Goal: Transaction & Acquisition: Purchase product/service

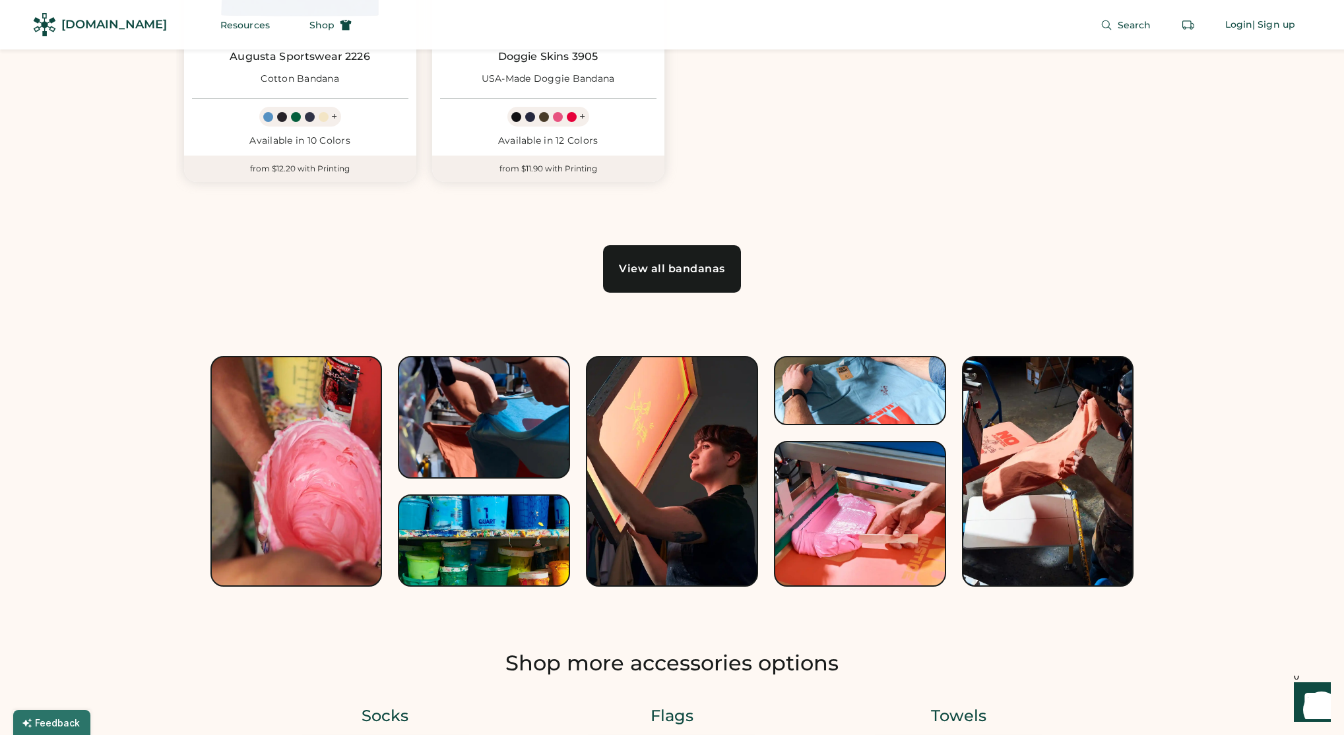
scroll to position [584, 0]
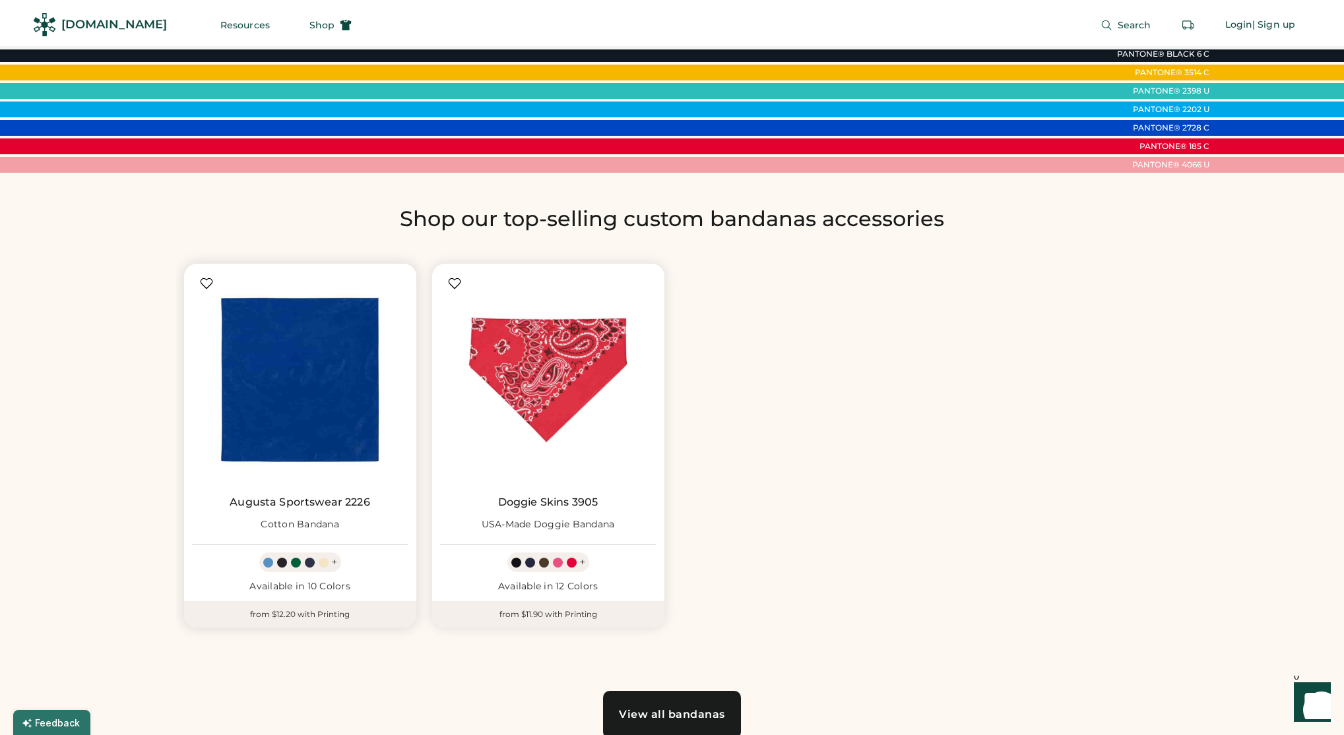
click at [297, 472] on img at bounding box center [300, 380] width 216 height 216
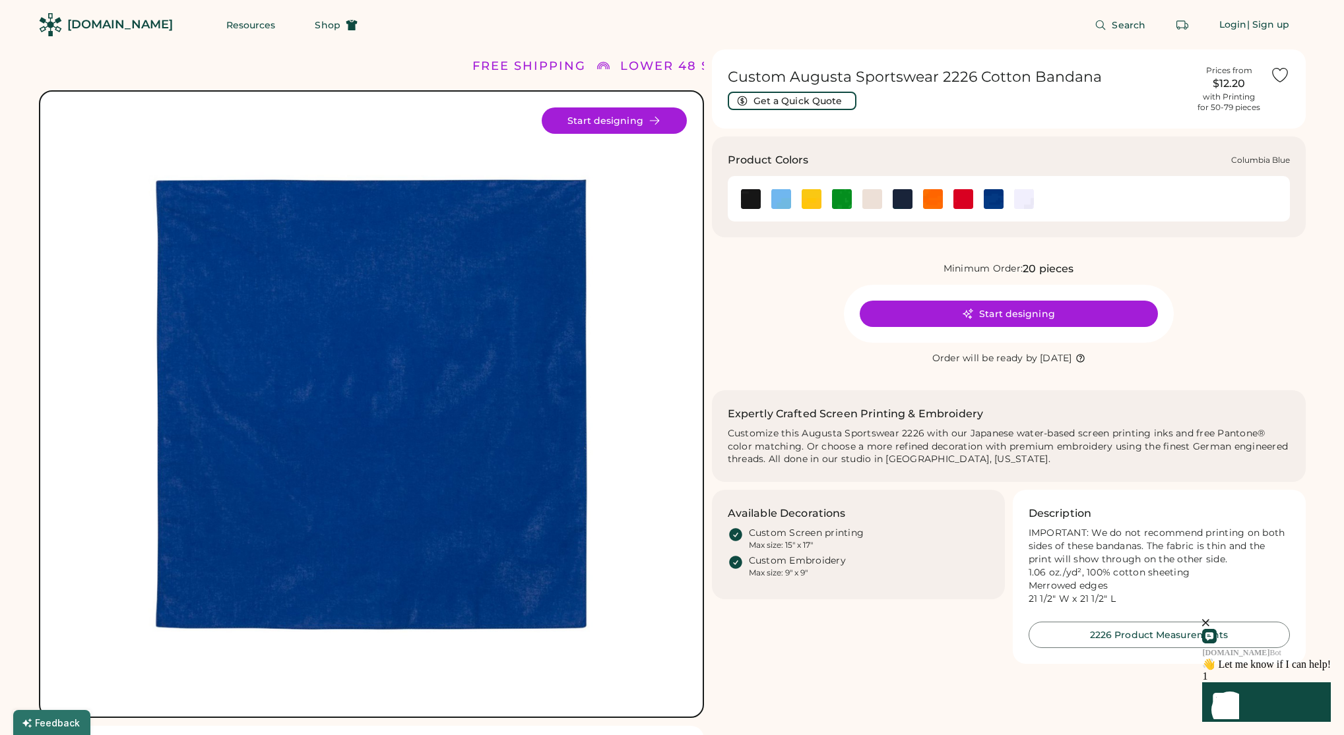
click at [782, 203] on img at bounding box center [781, 199] width 20 height 20
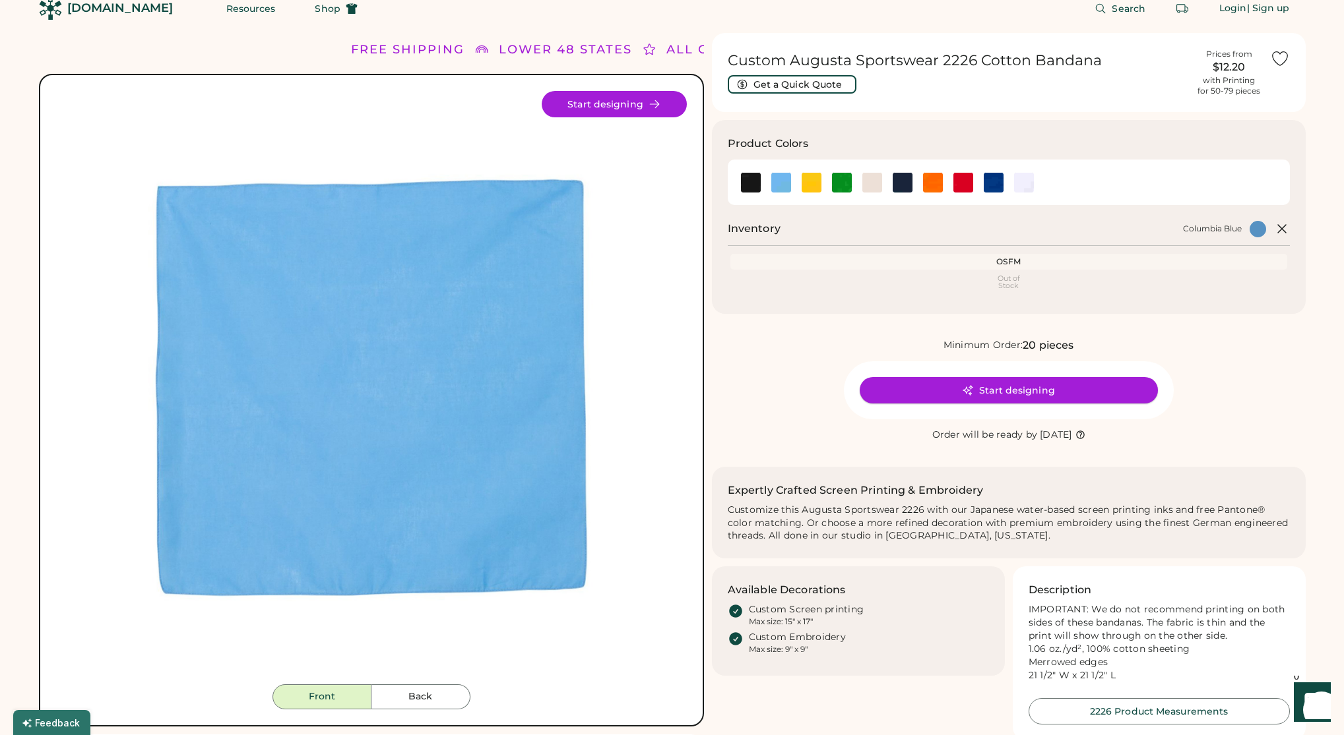
scroll to position [20, 0]
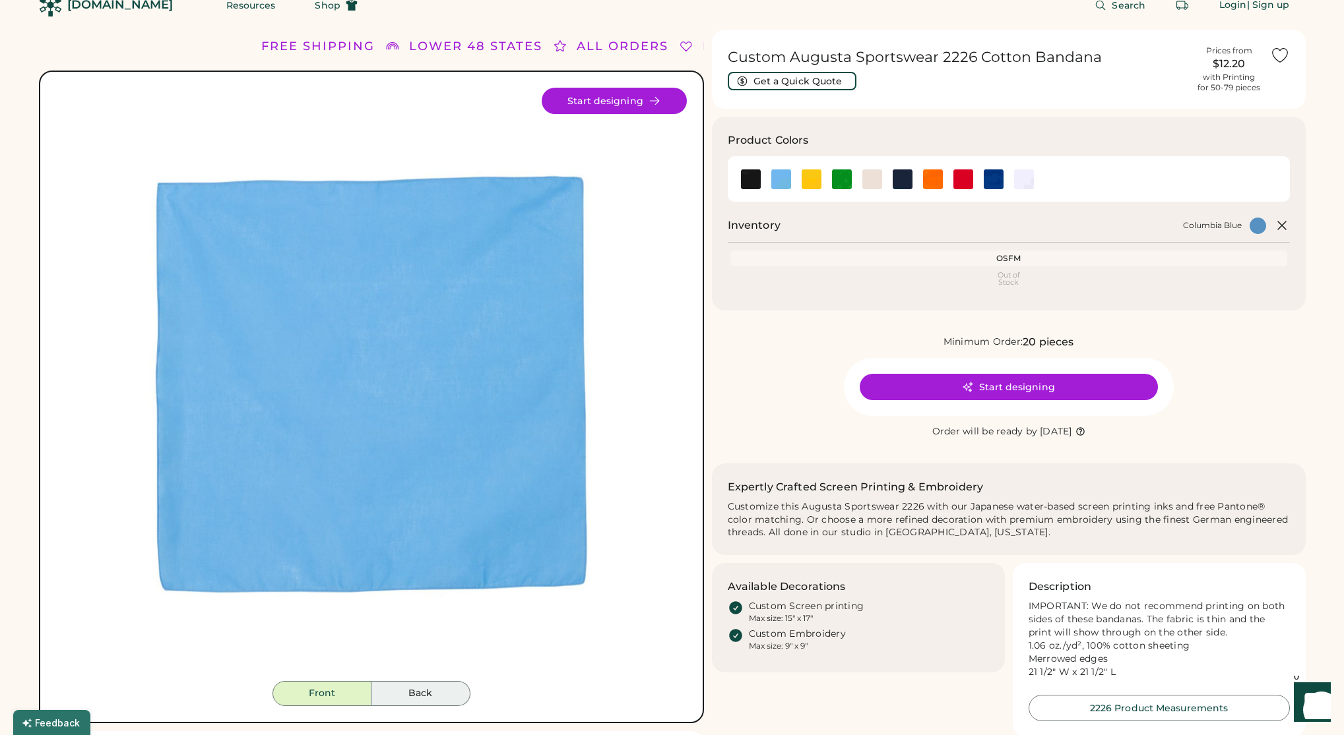
click at [410, 693] on button "Back" at bounding box center [420, 693] width 99 height 25
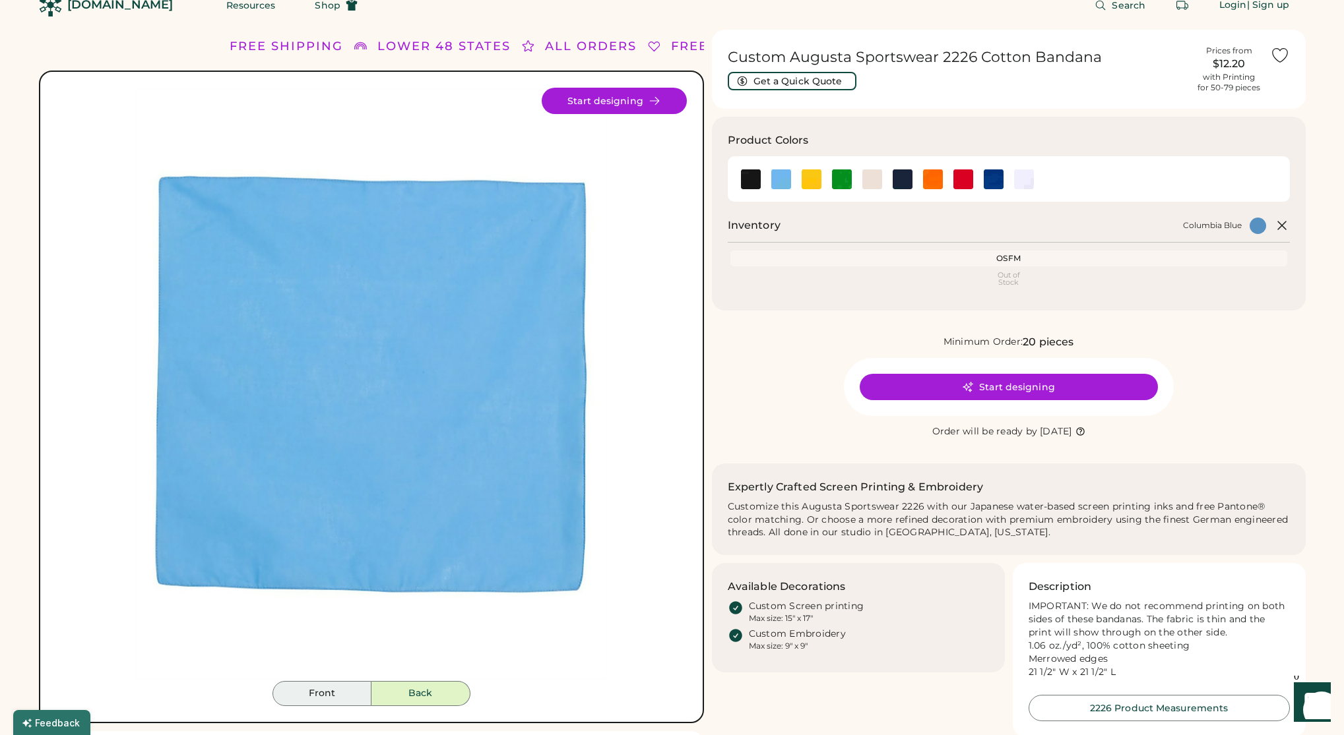
click at [362, 689] on button "Front" at bounding box center [321, 693] width 99 height 25
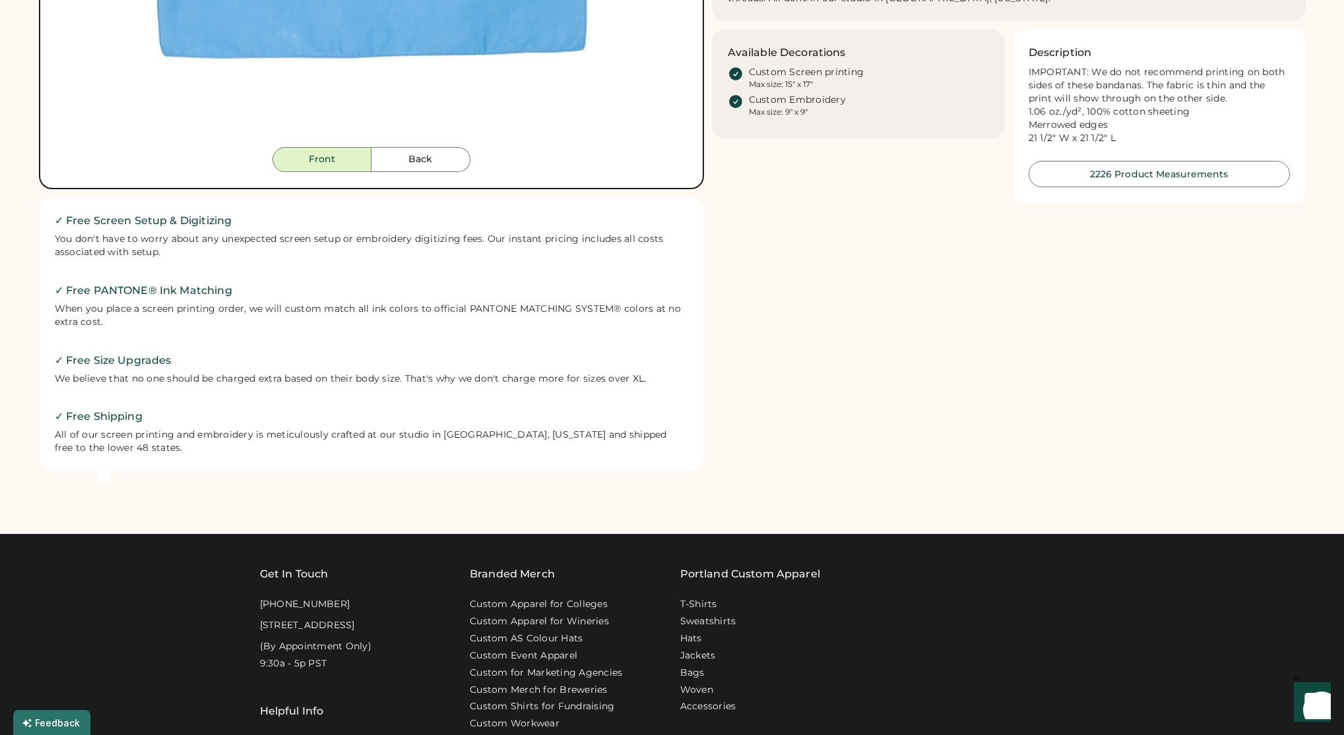
scroll to position [106, 0]
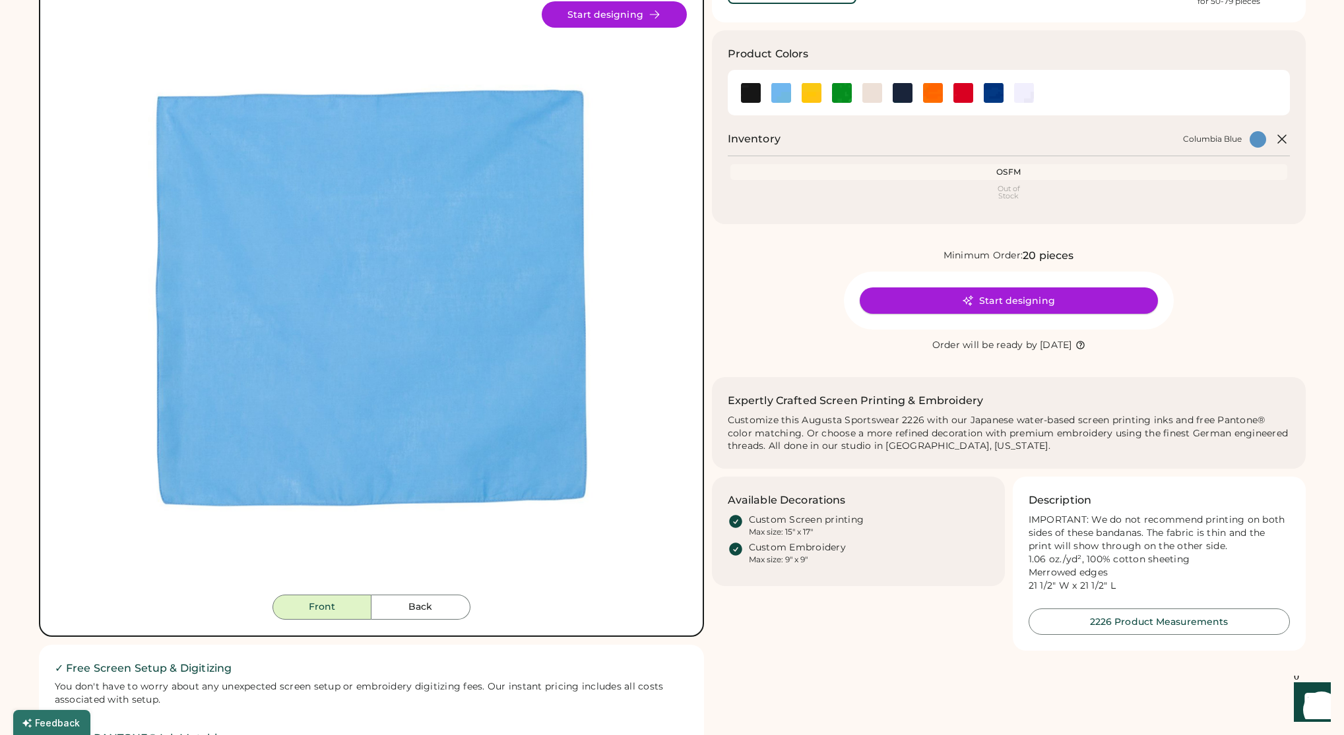
click at [884, 298] on button "Start designing" at bounding box center [1008, 301] width 298 height 26
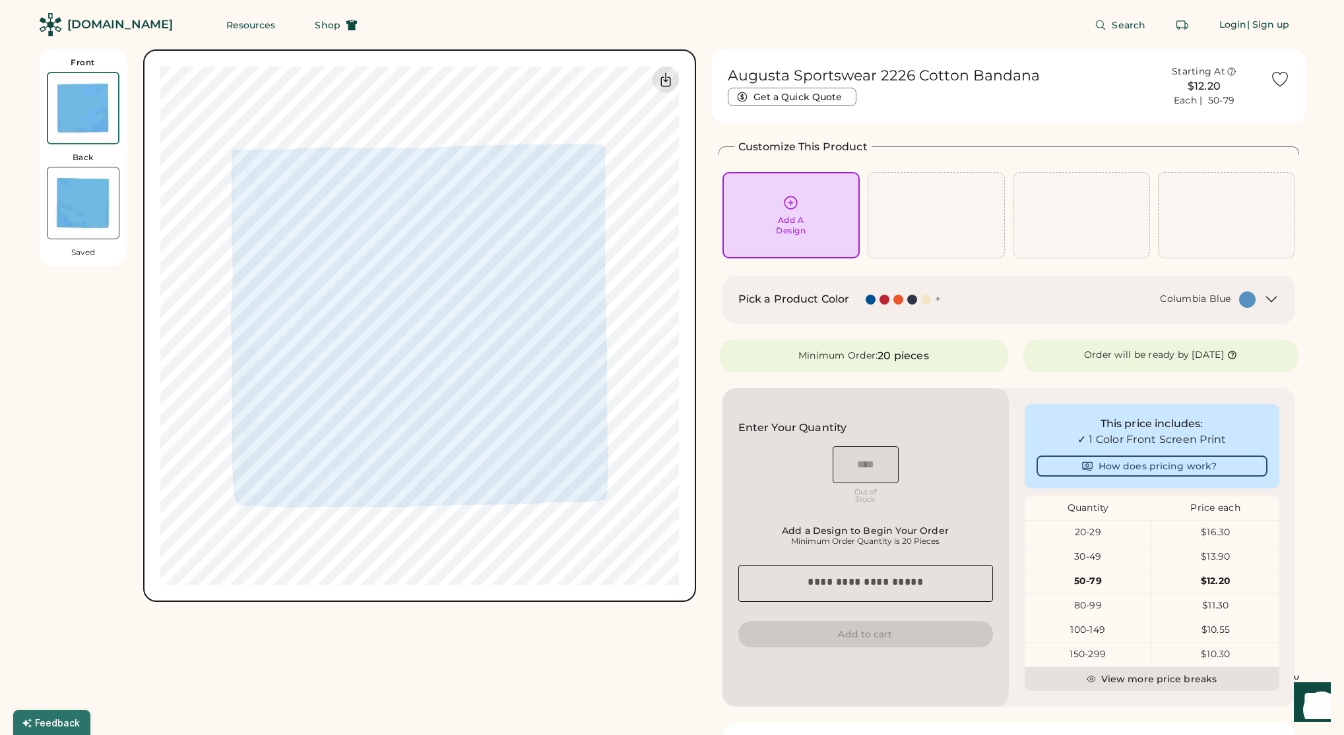
click at [1103, 528] on div "20-29" at bounding box center [1087, 532] width 127 height 13
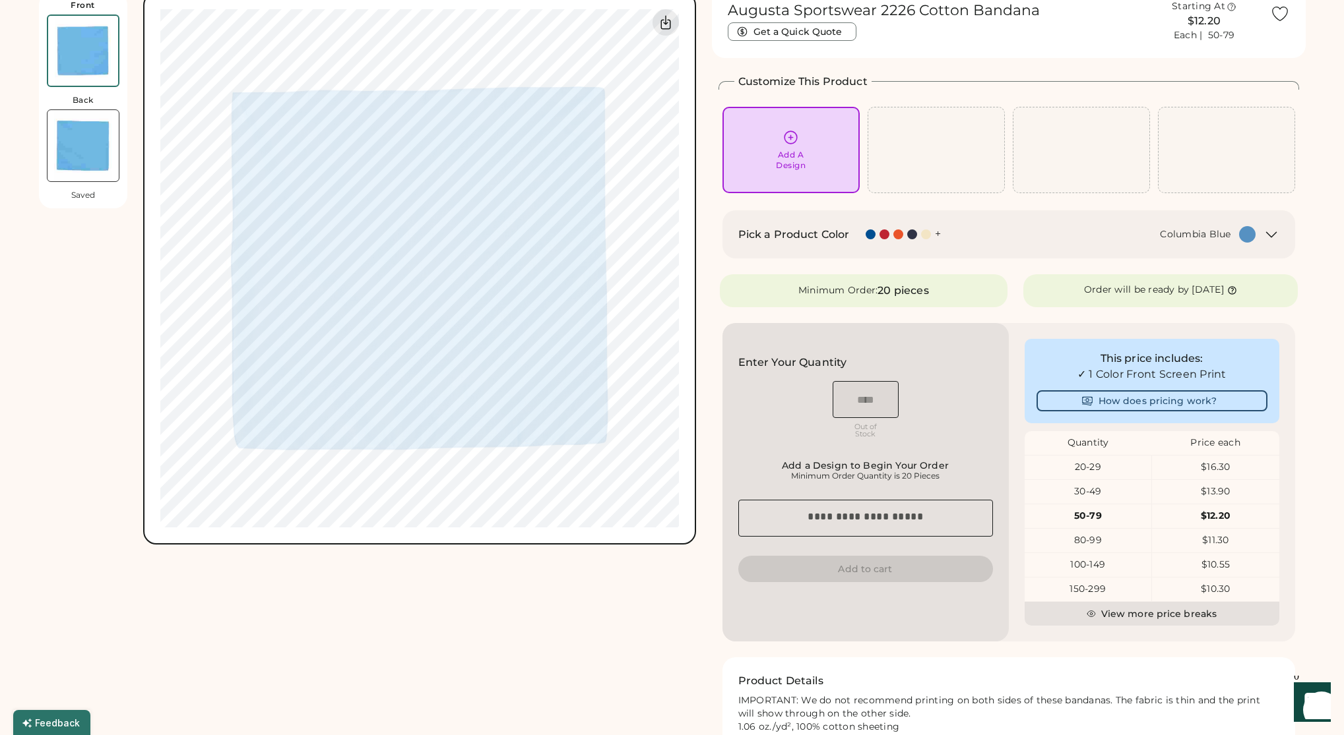
scroll to position [16, 0]
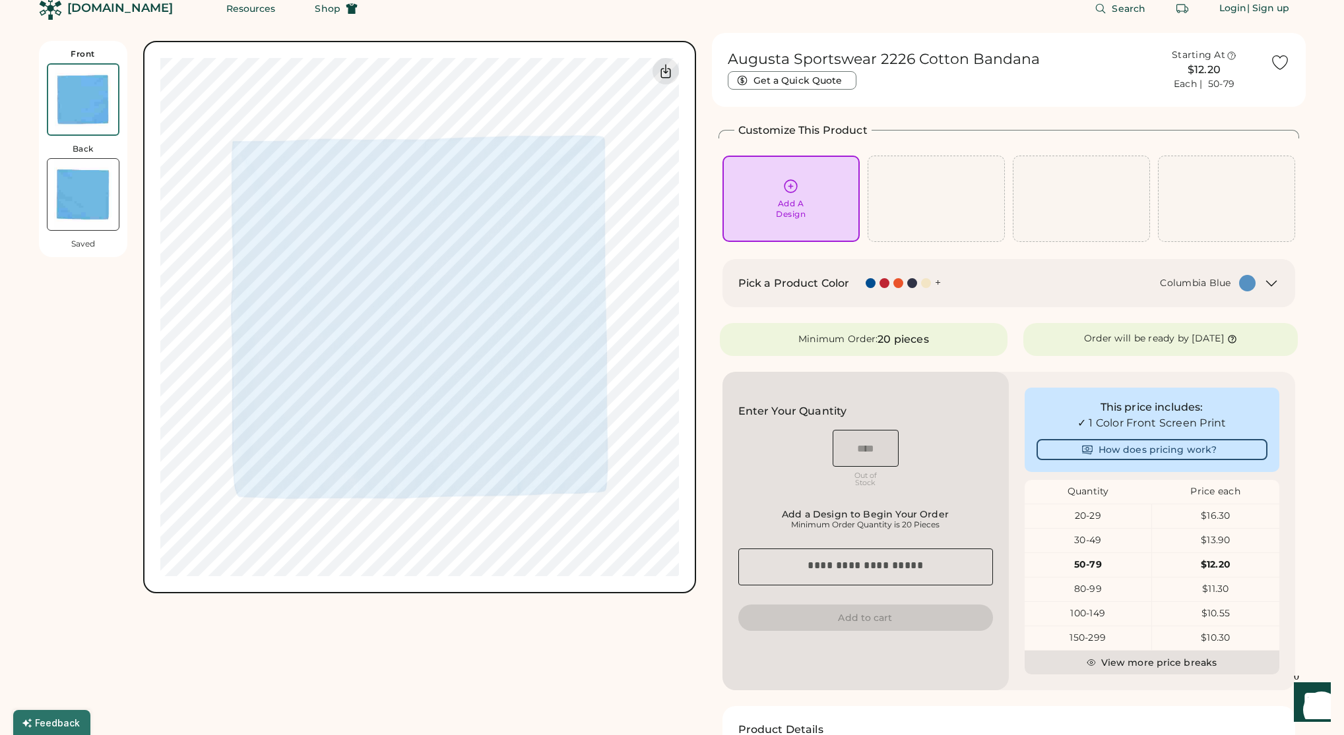
click at [1073, 516] on div "20-29" at bounding box center [1087, 516] width 127 height 13
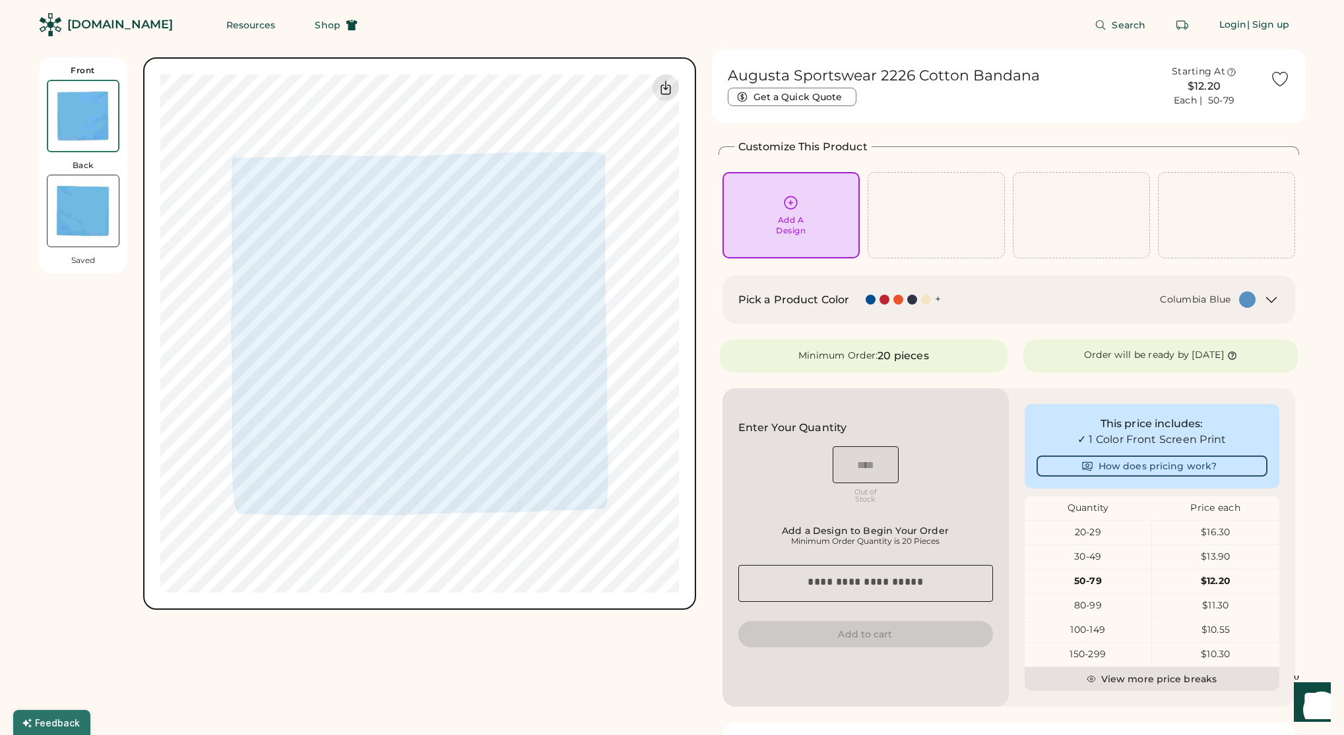
click at [853, 588] on textarea at bounding box center [865, 583] width 255 height 37
click at [869, 524] on div "Enter Your Quantity OSFM Out of Stock Add a Design to Begin Your Order Minimum …" at bounding box center [865, 547] width 286 height 319
